Goal: Information Seeking & Learning: Learn about a topic

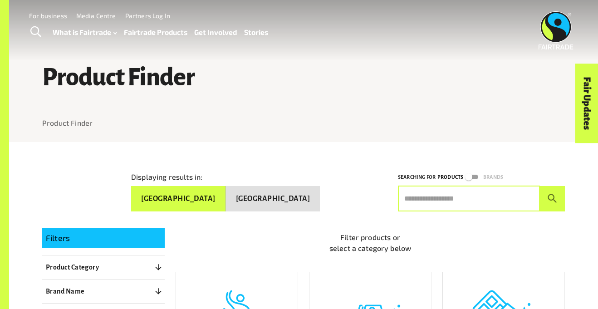
click at [494, 186] on input "text" at bounding box center [469, 198] width 142 height 25
type input "********"
click at [540, 186] on button "submit" at bounding box center [552, 198] width 25 height 25
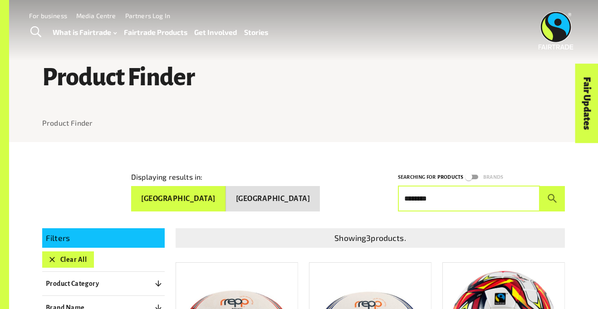
click at [281, 164] on div "Displaying results in: Australia New Zealand Searching for Products Brands ****…" at bounding box center [297, 184] width 533 height 54
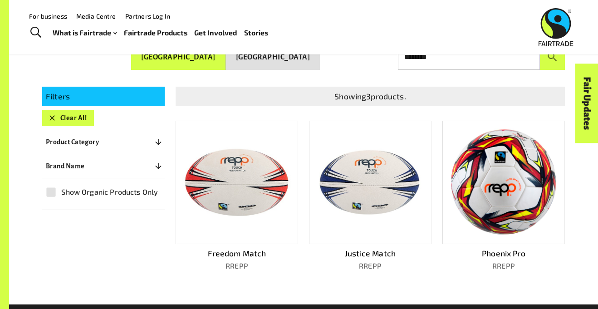
scroll to position [123, 0]
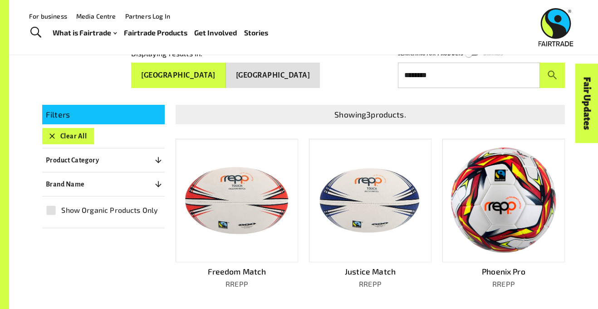
click at [480, 198] on img at bounding box center [502, 199] width 109 height 107
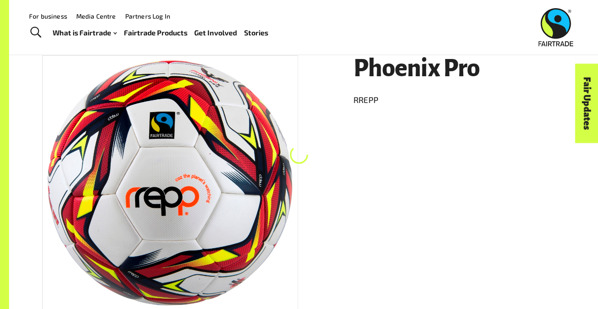
scroll to position [142, 0]
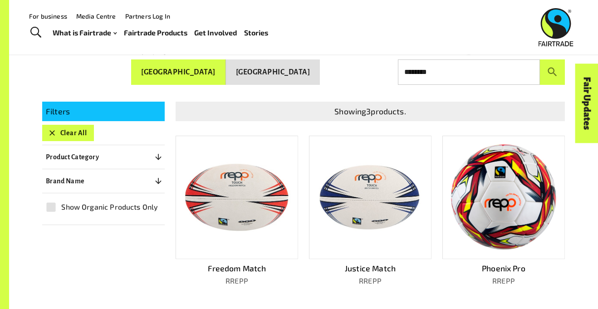
scroll to position [123, 0]
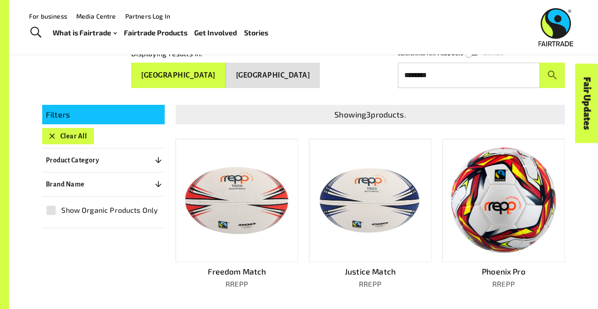
click at [299, 75] on button "[GEOGRAPHIC_DATA]" at bounding box center [273, 75] width 94 height 25
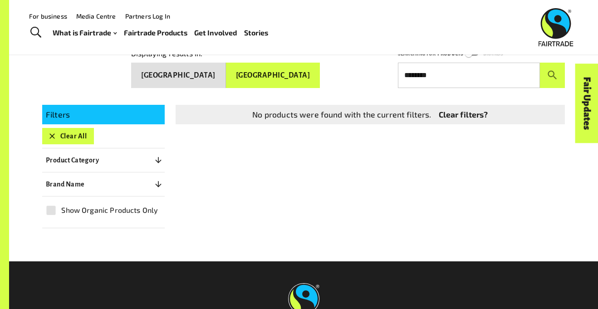
click at [226, 72] on button "[GEOGRAPHIC_DATA]" at bounding box center [178, 75] width 95 height 25
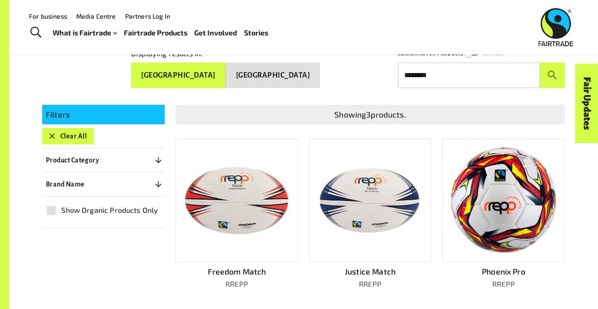
click at [528, 237] on img at bounding box center [502, 199] width 109 height 107
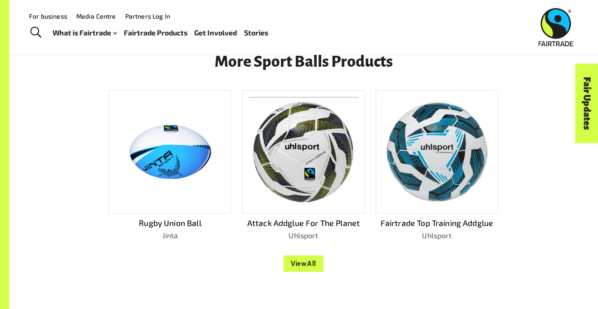
scroll to position [722, 0]
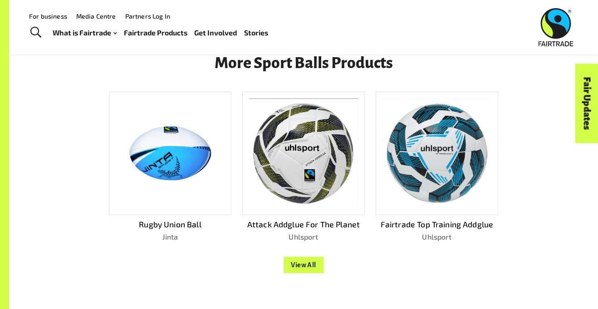
click at [424, 149] on img at bounding box center [436, 153] width 109 height 110
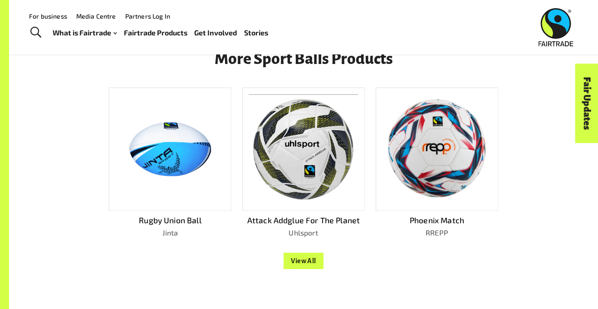
scroll to position [725, 0]
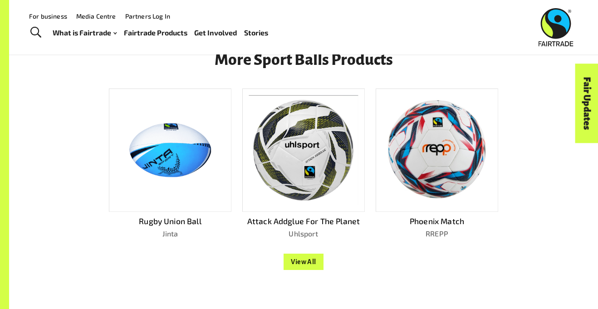
click at [419, 141] on img at bounding box center [436, 149] width 109 height 103
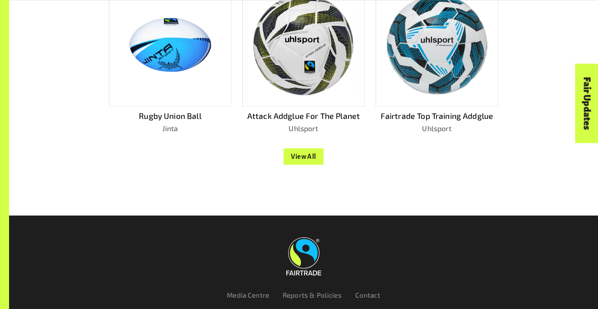
scroll to position [862, 0]
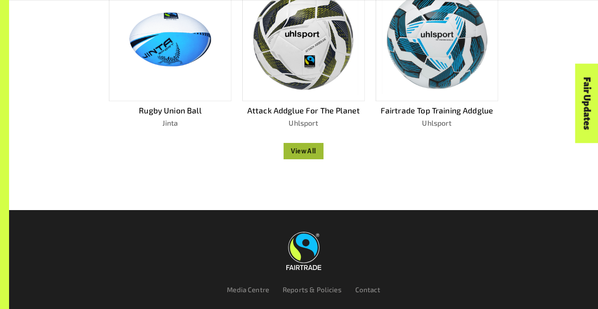
click at [316, 147] on button "View All" at bounding box center [303, 151] width 40 height 16
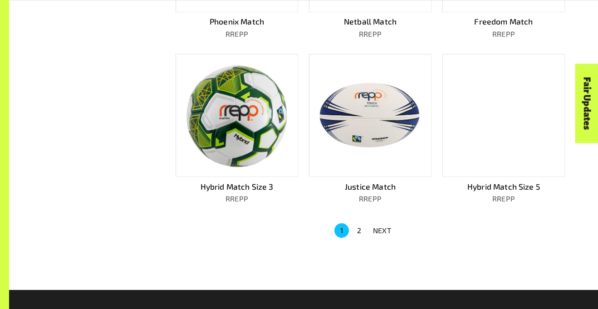
scroll to position [539, 0]
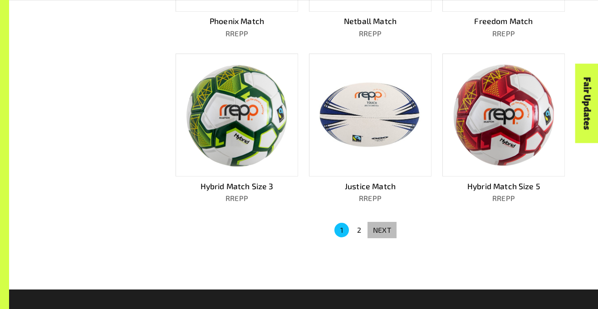
click at [375, 229] on p "NEXT" at bounding box center [382, 229] width 18 height 11
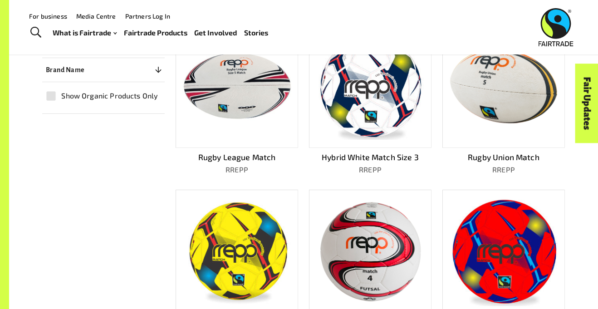
scroll to position [221, 0]
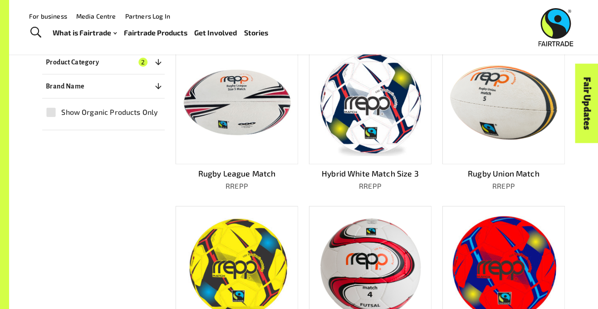
click at [250, 245] on img at bounding box center [236, 267] width 109 height 106
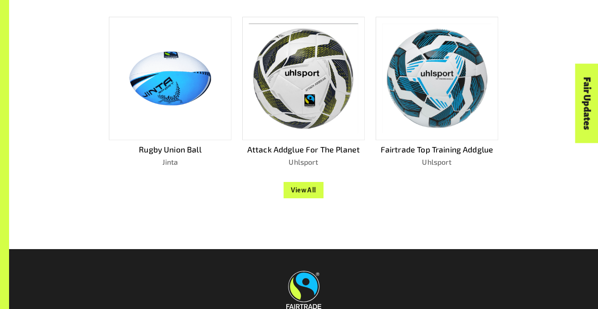
scroll to position [798, 0]
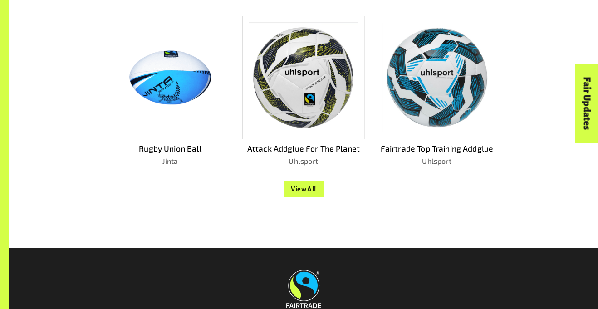
click at [311, 189] on button "View All" at bounding box center [303, 189] width 40 height 16
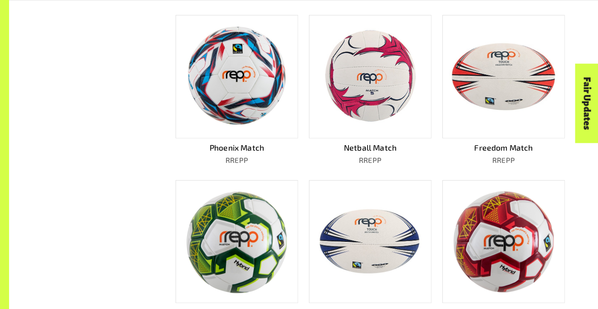
scroll to position [396, 0]
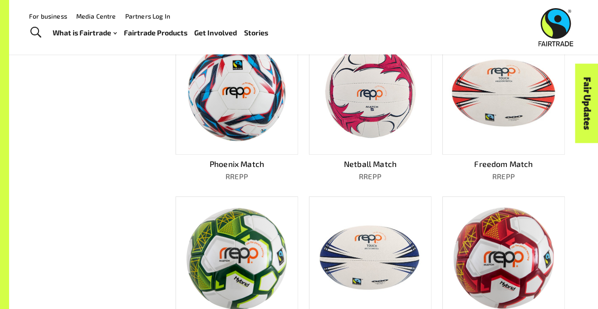
click at [228, 136] on img at bounding box center [236, 92] width 109 height 103
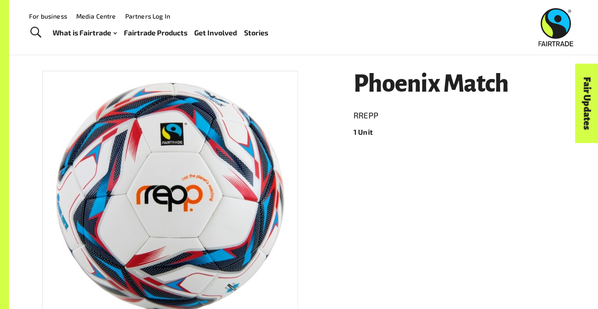
scroll to position [106, 0]
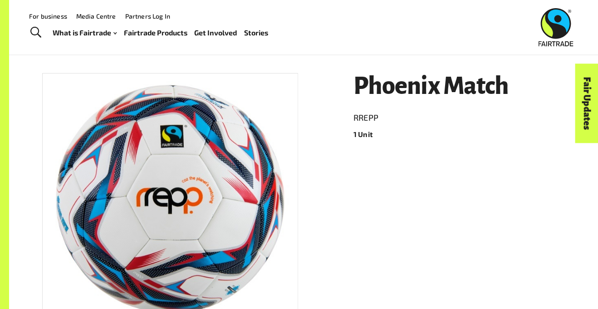
click at [343, 73] on div "Phoenix Match RREPP 1 Unit" at bounding box center [453, 232] width 222 height 341
click at [367, 83] on h1 "Phoenix Match" at bounding box center [458, 86] width 211 height 26
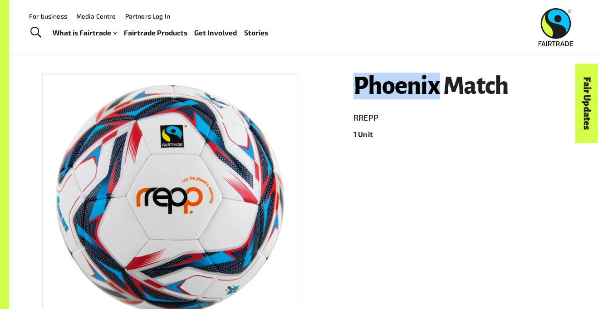
click at [367, 83] on h1 "Phoenix Match" at bounding box center [458, 86] width 211 height 26
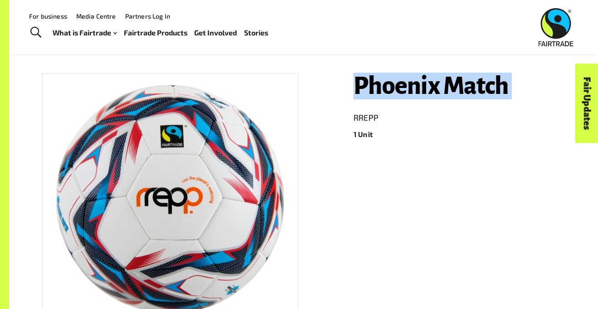
copy h1 "Phoenix Match"
